Goal: Task Accomplishment & Management: Use online tool/utility

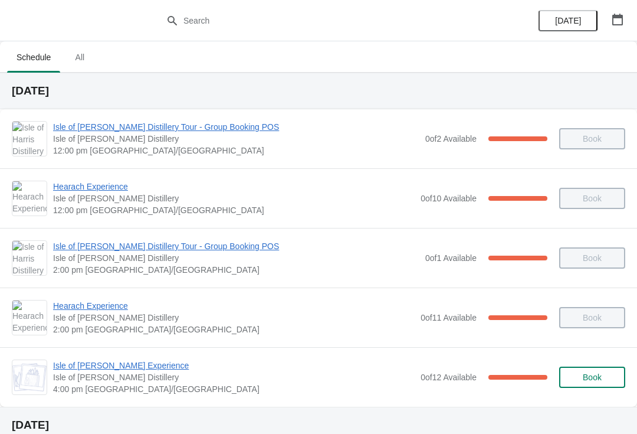
click at [134, 361] on span "Isle of [PERSON_NAME] Experience" at bounding box center [234, 365] width 362 height 12
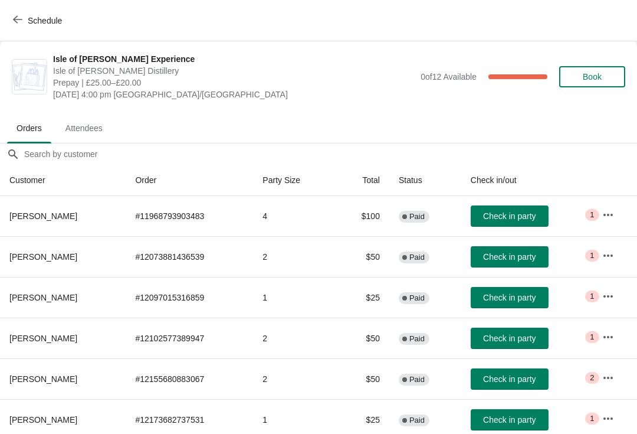
click at [519, 413] on button "Check in party" at bounding box center [510, 419] width 78 height 21
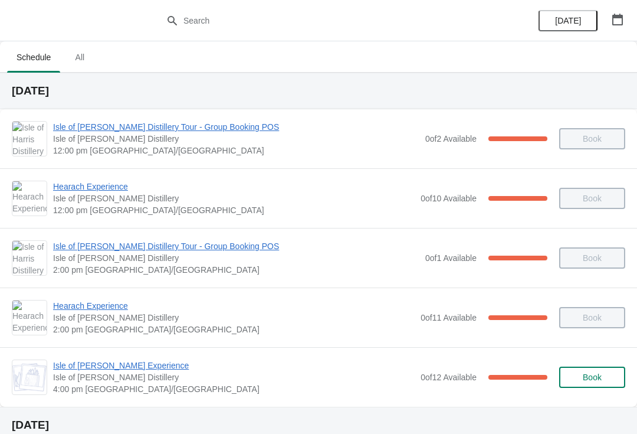
click at [137, 362] on span "Isle of [PERSON_NAME] Experience" at bounding box center [234, 365] width 362 height 12
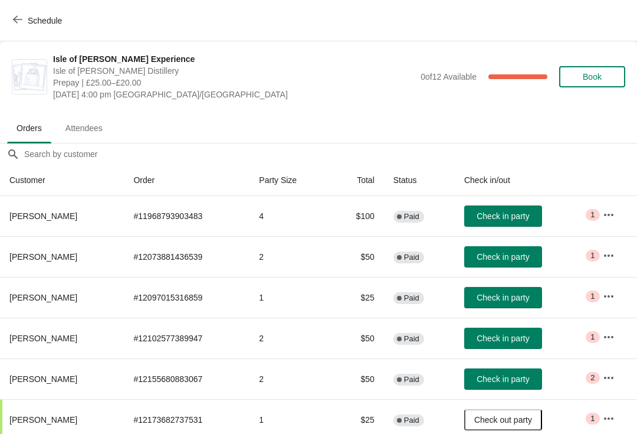
click at [517, 291] on button "Check in party" at bounding box center [503, 297] width 78 height 21
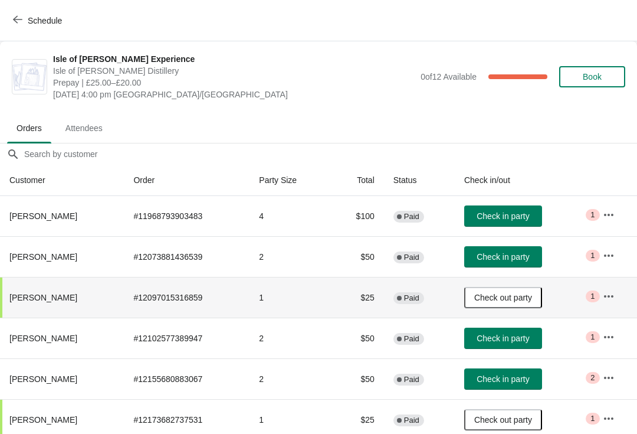
click at [522, 250] on button "Check in party" at bounding box center [503, 256] width 78 height 21
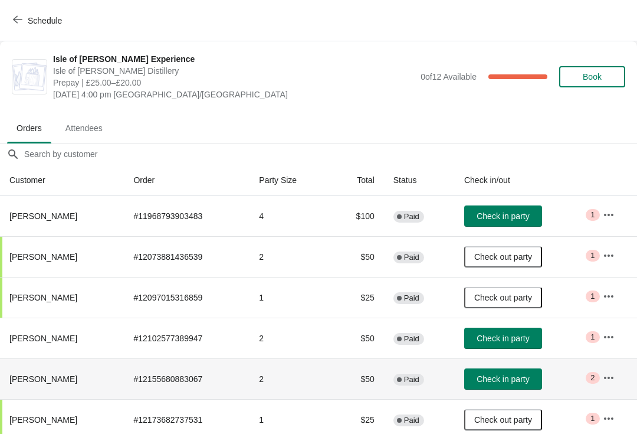
click at [518, 376] on span "Check in party" at bounding box center [503, 378] width 52 height 9
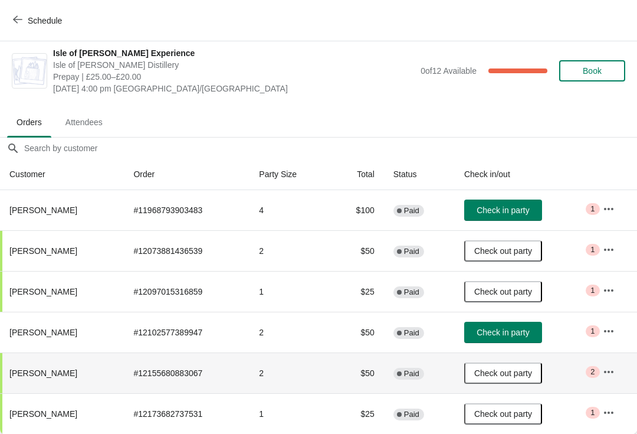
scroll to position [6, 0]
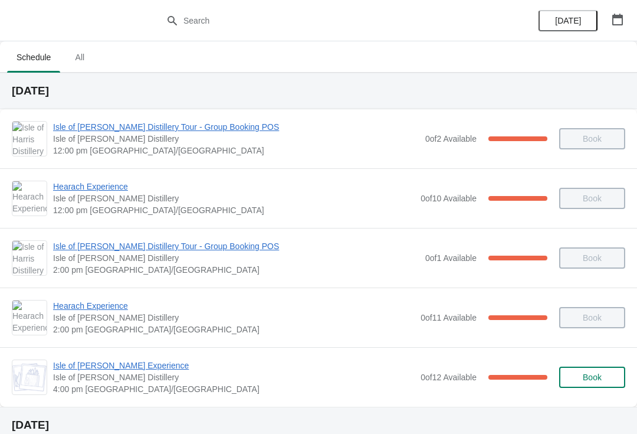
click at [93, 369] on span "Isle of [PERSON_NAME] Experience" at bounding box center [234, 365] width 362 height 12
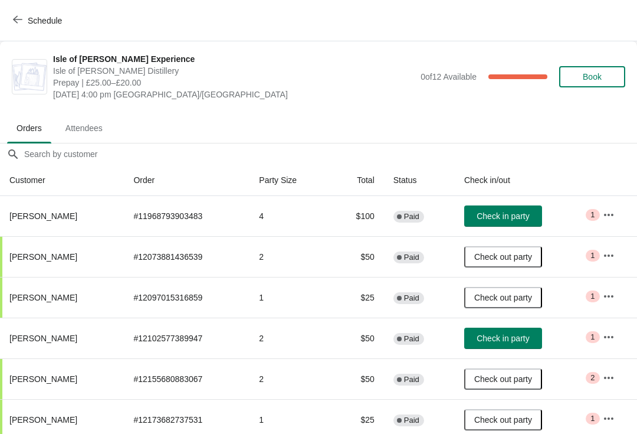
click at [529, 216] on span "Check in party" at bounding box center [503, 215] width 52 height 9
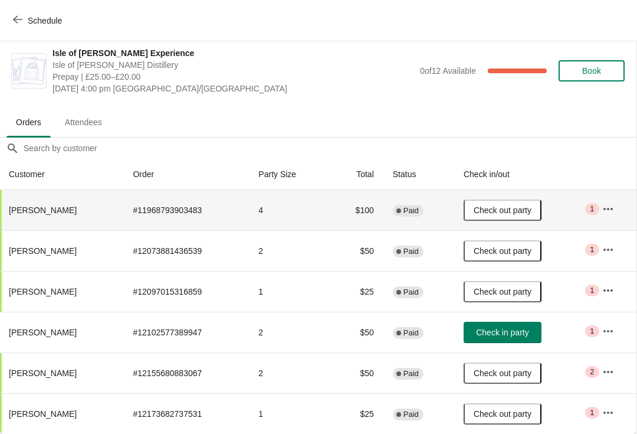
scroll to position [6, 1]
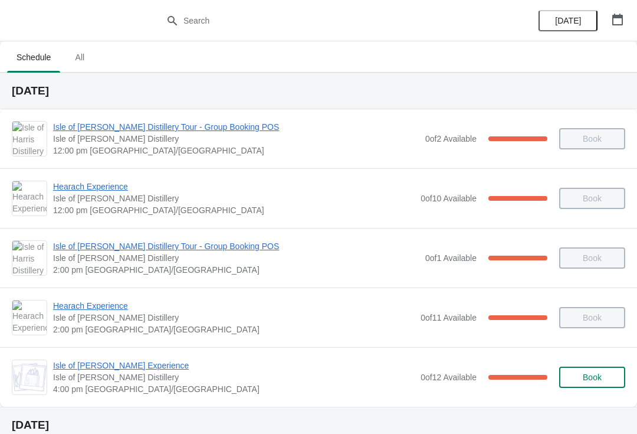
click at [118, 370] on span "Isle of [PERSON_NAME] Experience" at bounding box center [234, 365] width 362 height 12
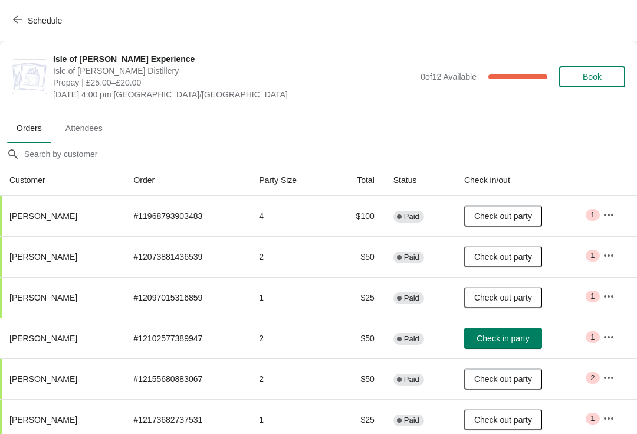
click at [530, 344] on button "Check in party" at bounding box center [503, 337] width 78 height 21
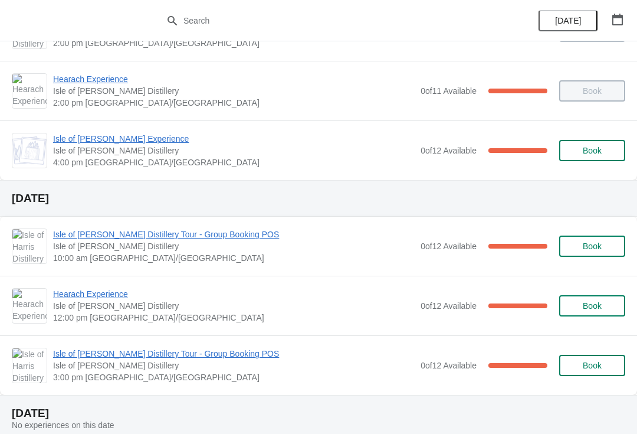
scroll to position [226, 0]
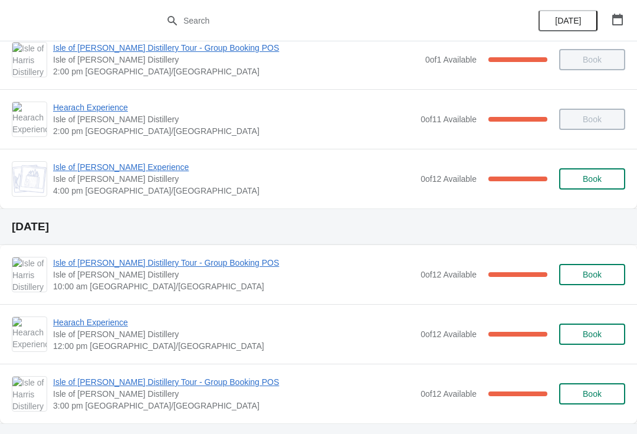
scroll to position [199, 0]
